Goal: Task Accomplishment & Management: Use online tool/utility

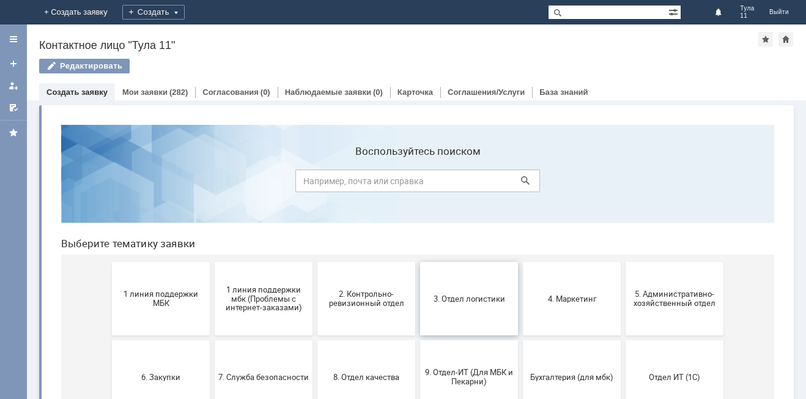
click at [475, 296] on span "3. Отдел логистики" at bounding box center [469, 298] width 91 height 9
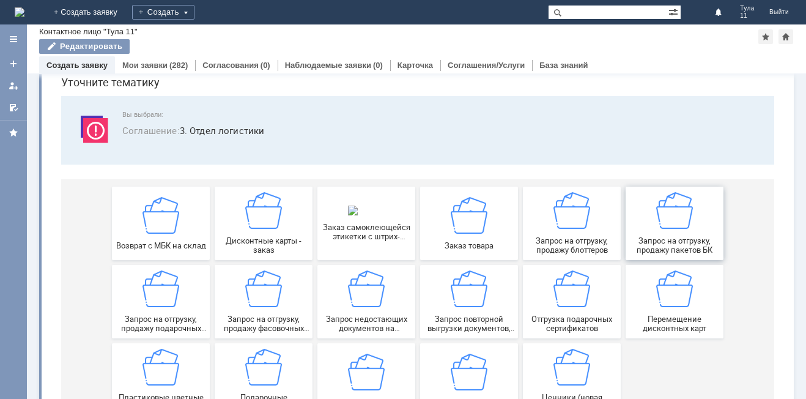
scroll to position [61, 0]
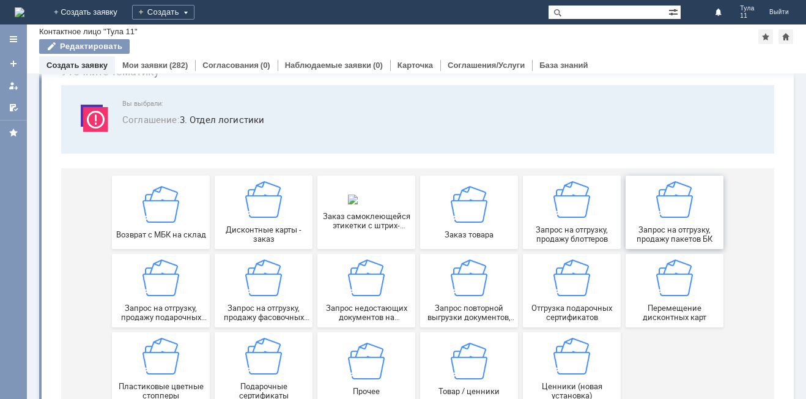
click at [666, 201] on img at bounding box center [675, 199] width 37 height 37
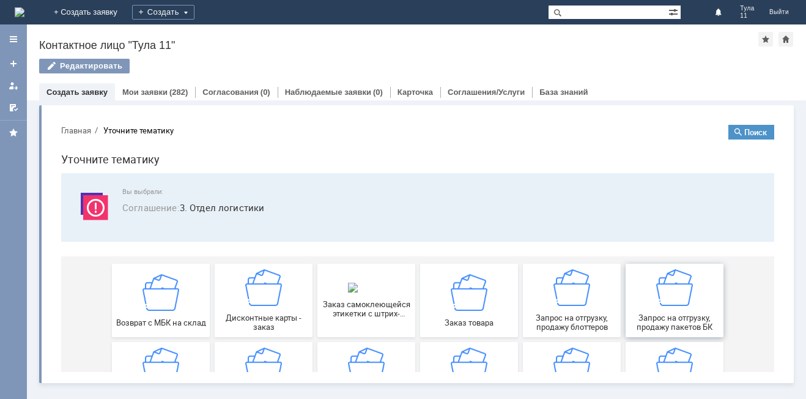
scroll to position [0, 0]
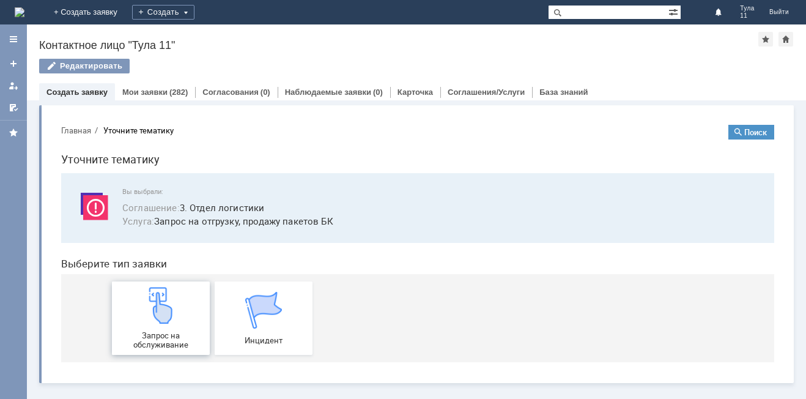
click at [149, 320] on img at bounding box center [161, 305] width 37 height 37
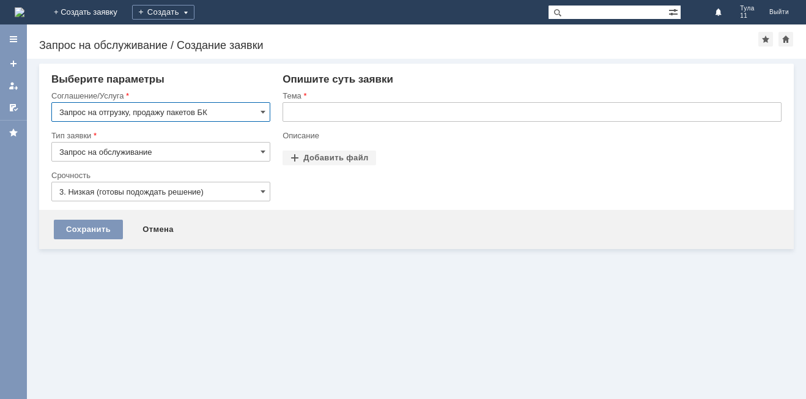
click at [296, 121] on input "text" at bounding box center [532, 112] width 499 height 20
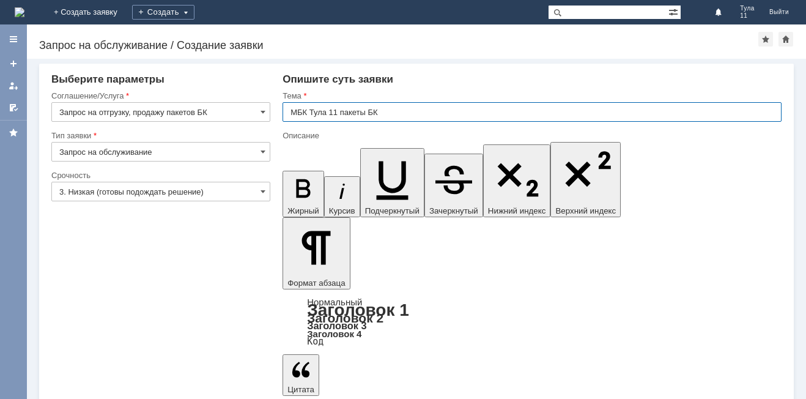
type input "МБК Тула 11 пакеты БК"
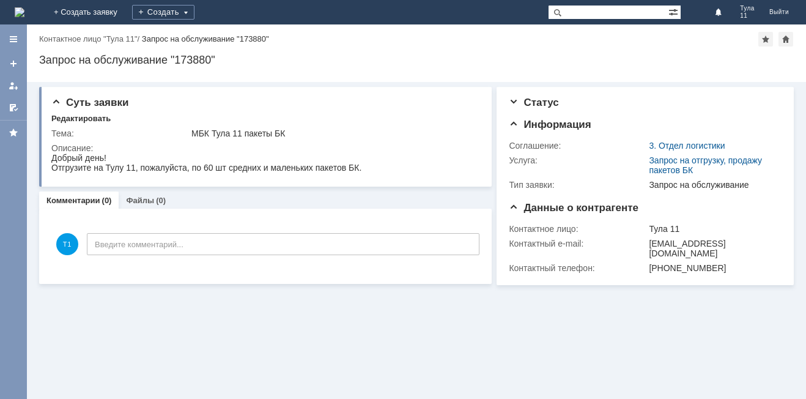
click at [24, 12] on img at bounding box center [20, 12] width 10 height 10
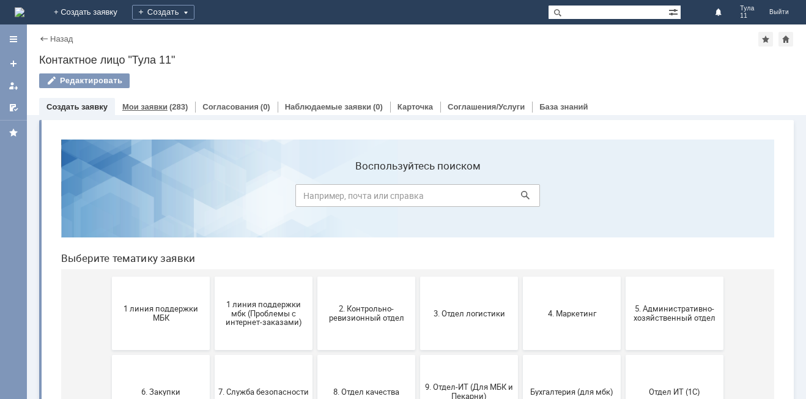
click at [179, 100] on div "Мои заявки (283)" at bounding box center [155, 107] width 80 height 18
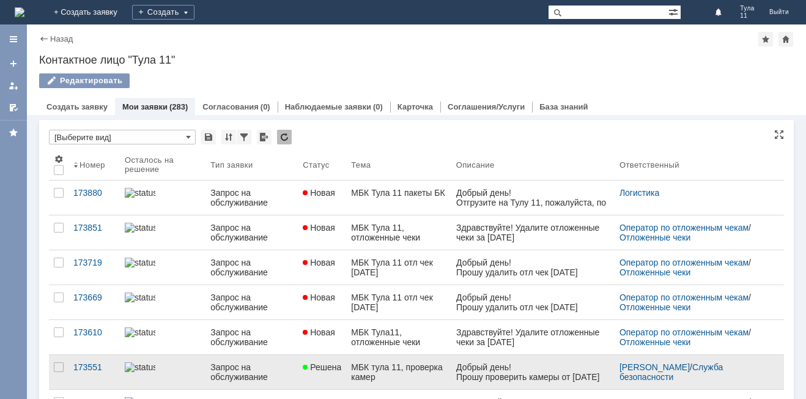
click at [452, 367] on link at bounding box center [533, 372] width 163 height 34
